Goal: Task Accomplishment & Management: Manage account settings

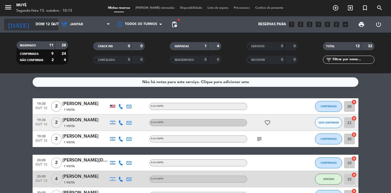
click at [44, 21] on input "Dom 12 out" at bounding box center [57, 25] width 48 height 10
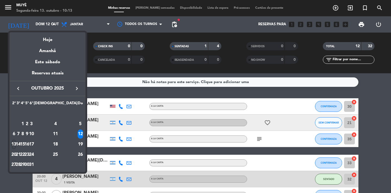
click at [16, 143] on div "13" at bounding box center [14, 144] width 4 height 9
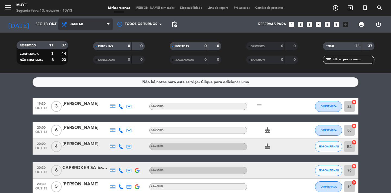
click at [63, 26] on icon at bounding box center [65, 24] width 8 height 7
click at [73, 57] on div "menu Muyè Segunda-feira 13. outubro - 10:13 Minhas reservas Mesas semeadas Disp…" at bounding box center [195, 36] width 391 height 73
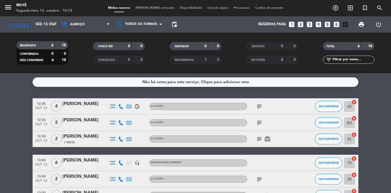
click at [258, 105] on icon "subject" at bounding box center [259, 106] width 7 height 7
click at [258, 123] on icon "subject" at bounding box center [259, 122] width 7 height 7
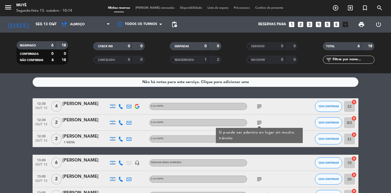
click at [258, 123] on icon "subject" at bounding box center [259, 122] width 7 height 7
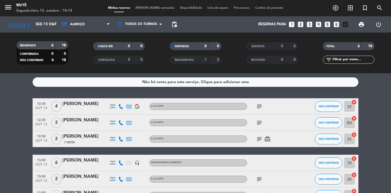
click at [258, 143] on div "subject card_giftcard" at bounding box center [271, 139] width 49 height 16
click at [258, 138] on icon "subject" at bounding box center [259, 139] width 7 height 7
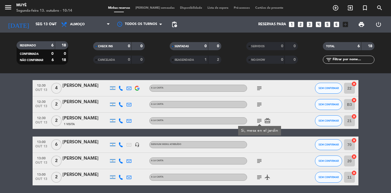
click at [258, 158] on icon "subject" at bounding box center [259, 161] width 7 height 7
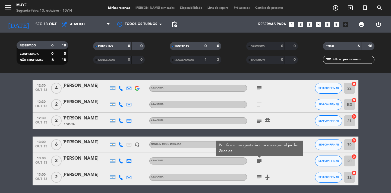
click at [257, 177] on icon "subject" at bounding box center [259, 177] width 7 height 7
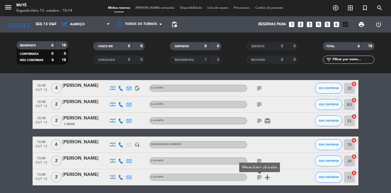
scroll to position [38, 0]
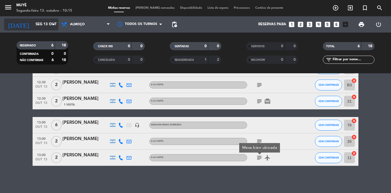
click at [45, 24] on input "Seg 13 out" at bounding box center [57, 25] width 48 height 10
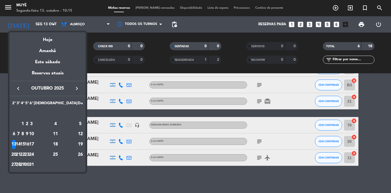
click at [25, 144] on div "15" at bounding box center [23, 144] width 4 height 9
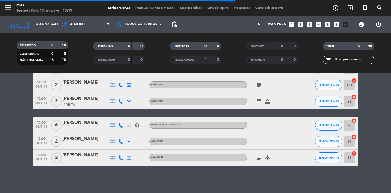
scroll to position [0, 0]
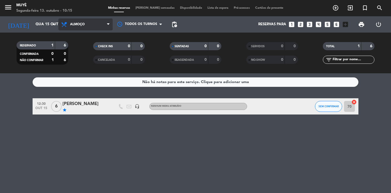
click at [84, 27] on span "Almoço" at bounding box center [85, 24] width 54 height 12
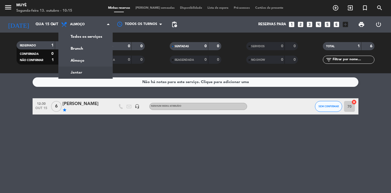
click at [81, 69] on div "menu Muyè Segunda-feira 13. outubro - 10:15 Minhas reservas Mesas semeadas Disp…" at bounding box center [195, 36] width 391 height 73
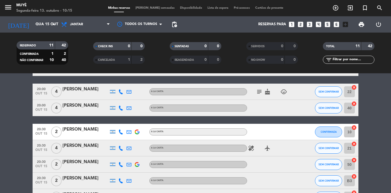
scroll to position [46, 0]
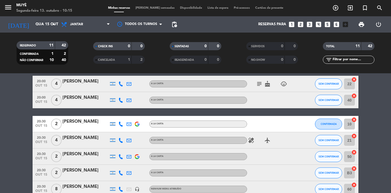
click at [78, 122] on div "Andrés Francisco Caviglia" at bounding box center [85, 121] width 46 height 7
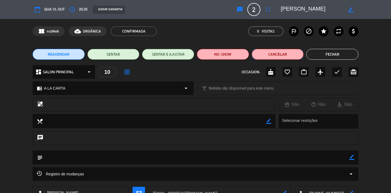
click at [286, 54] on button "Cancelar" at bounding box center [277, 54] width 52 height 11
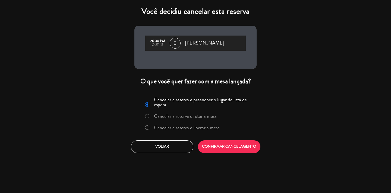
click at [197, 127] on label "Cancelar a reserva e liberar a mesa" at bounding box center [187, 127] width 66 height 5
click at [210, 149] on button "CONFIRMAR CANCELAMENTO" at bounding box center [229, 146] width 62 height 13
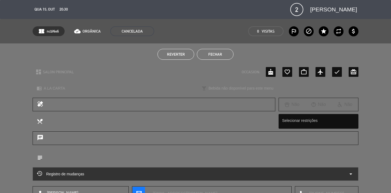
click at [221, 55] on button "Fechar" at bounding box center [215, 54] width 37 height 11
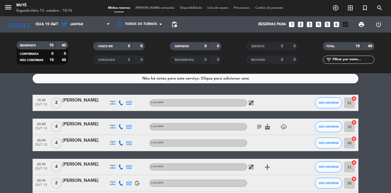
scroll to position [0, 0]
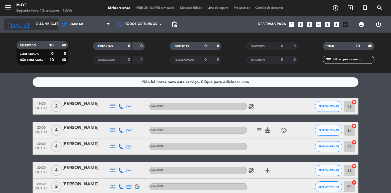
click at [46, 23] on input "Qua 15 out" at bounding box center [57, 25] width 48 height 10
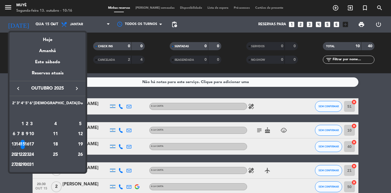
click at [29, 146] on div "16" at bounding box center [27, 144] width 4 height 9
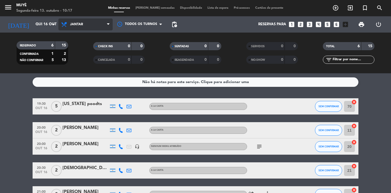
click at [67, 26] on icon at bounding box center [65, 24] width 8 height 7
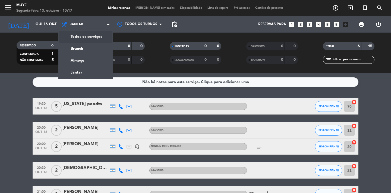
click at [71, 38] on div "menu Muyè Segunda-feira 13. outubro - 10:17 Minhas reservas Mesas semeadas Disp…" at bounding box center [195, 36] width 391 height 73
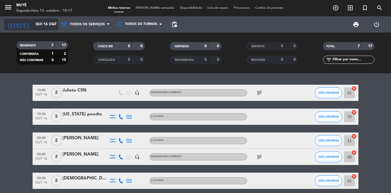
click at [54, 28] on input "Qui 16 out" at bounding box center [57, 25] width 48 height 10
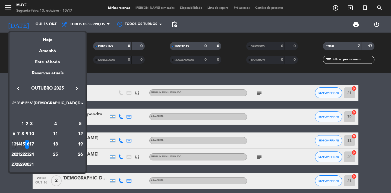
click at [25, 141] on div "15" at bounding box center [23, 144] width 4 height 9
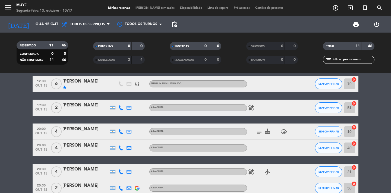
scroll to position [9, 0]
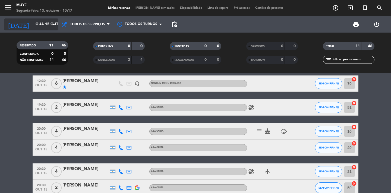
click at [50, 20] on input "Qua 15 out" at bounding box center [57, 25] width 48 height 10
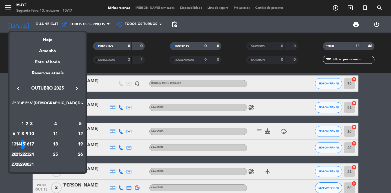
click at [33, 145] on div "17" at bounding box center [31, 144] width 4 height 9
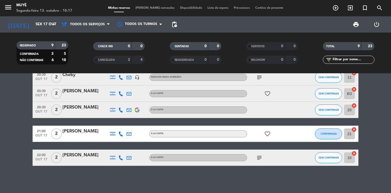
scroll to position [0, 0]
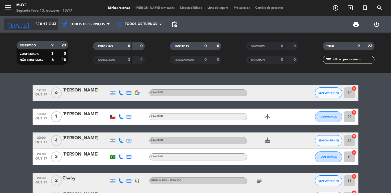
click at [46, 25] on input "Sex 17 out" at bounding box center [57, 25] width 48 height 10
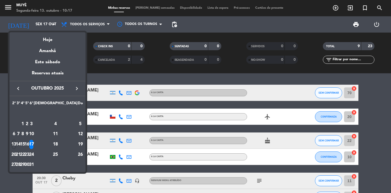
click at [66, 141] on div "18" at bounding box center [55, 144] width 39 height 9
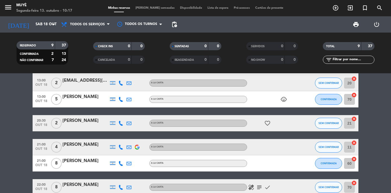
scroll to position [96, 0]
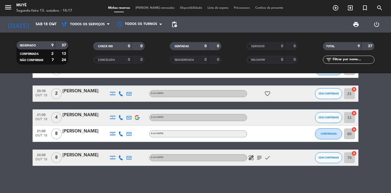
click at [127, 134] on icon at bounding box center [128, 133] width 5 height 5
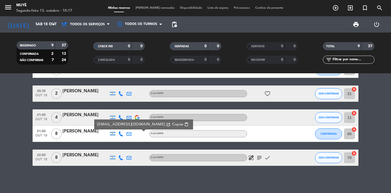
click at [120, 134] on icon at bounding box center [120, 133] width 5 height 5
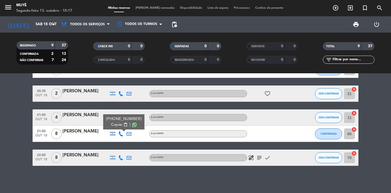
click at [23, 127] on bookings-row "12:00 out 18 3 Dalia Lirman headset_mic Nenhum menu atribuído subject SEM CONFI…" at bounding box center [195, 77] width 391 height 177
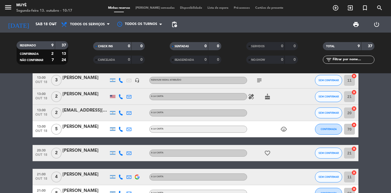
scroll to position [0, 0]
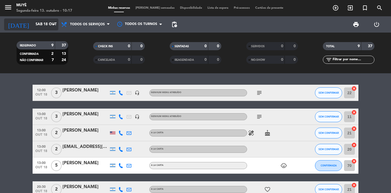
click at [42, 27] on input "Sáb 18 out" at bounding box center [57, 25] width 48 height 10
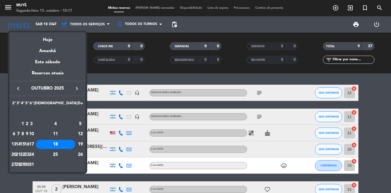
click at [78, 144] on div "19" at bounding box center [80, 144] width 5 height 9
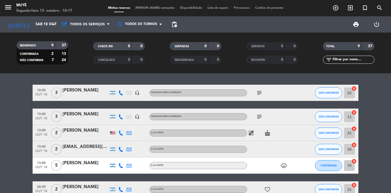
type input "Dom 19 out"
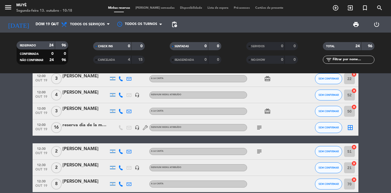
scroll to position [15, 0]
